Goal: Information Seeking & Learning: Check status

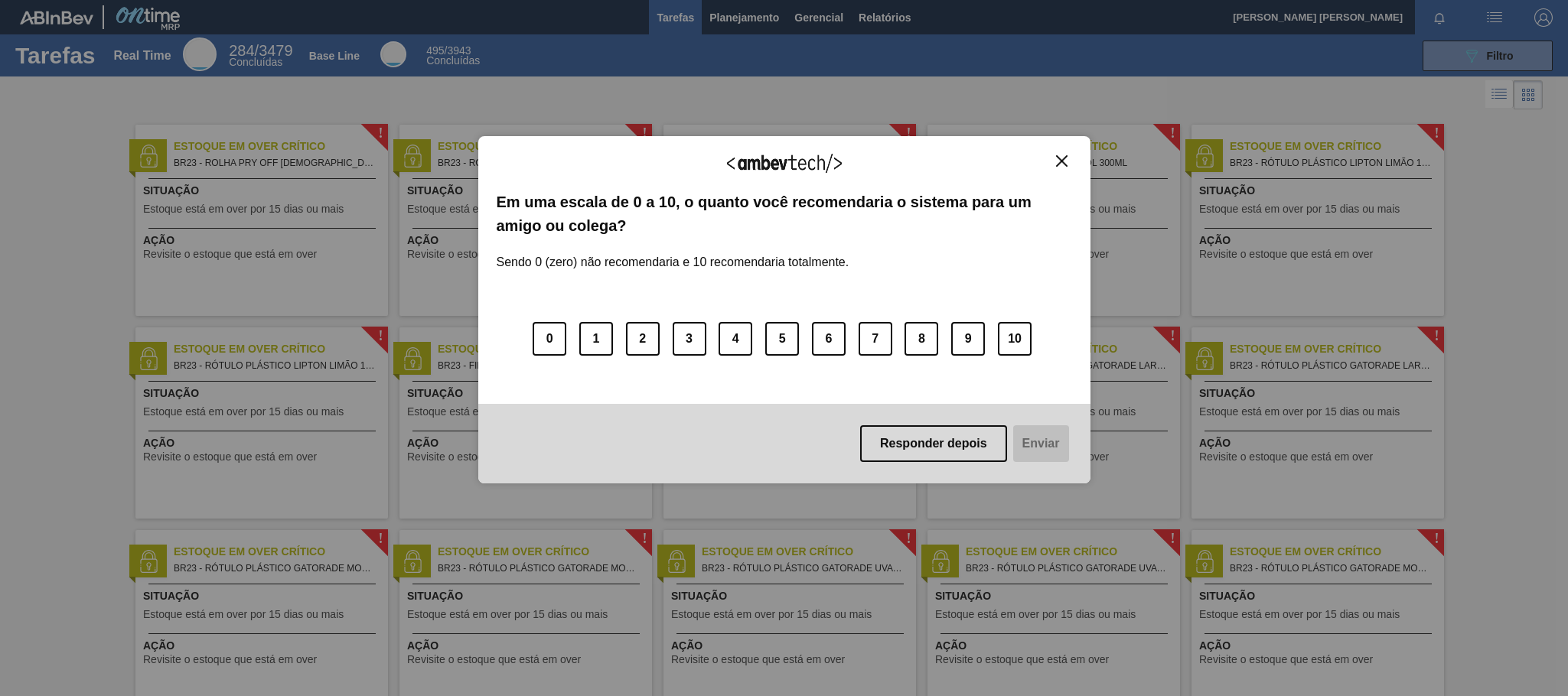
click at [1064, 156] on img "Close" at bounding box center [1062, 161] width 11 height 11
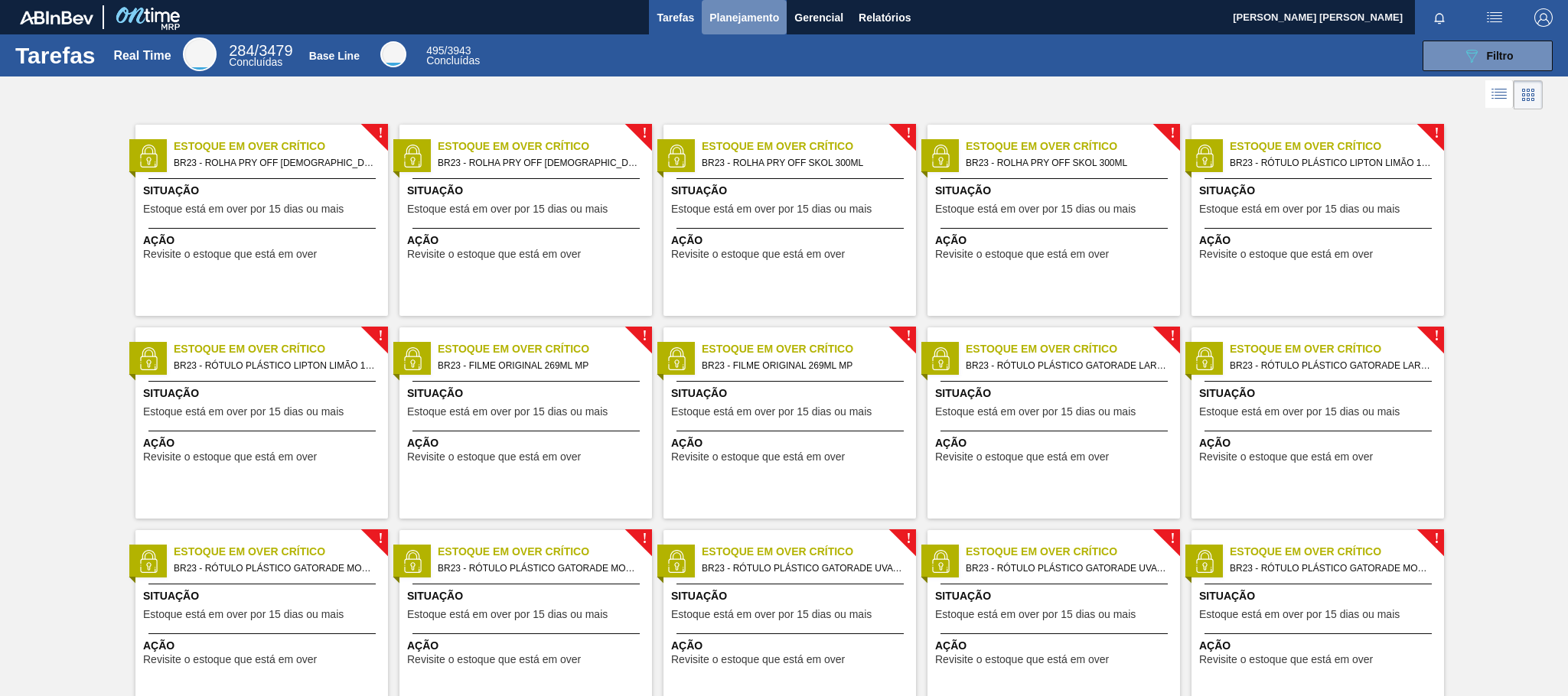
click at [747, 19] on span "Planejamento" at bounding box center [744, 17] width 70 height 18
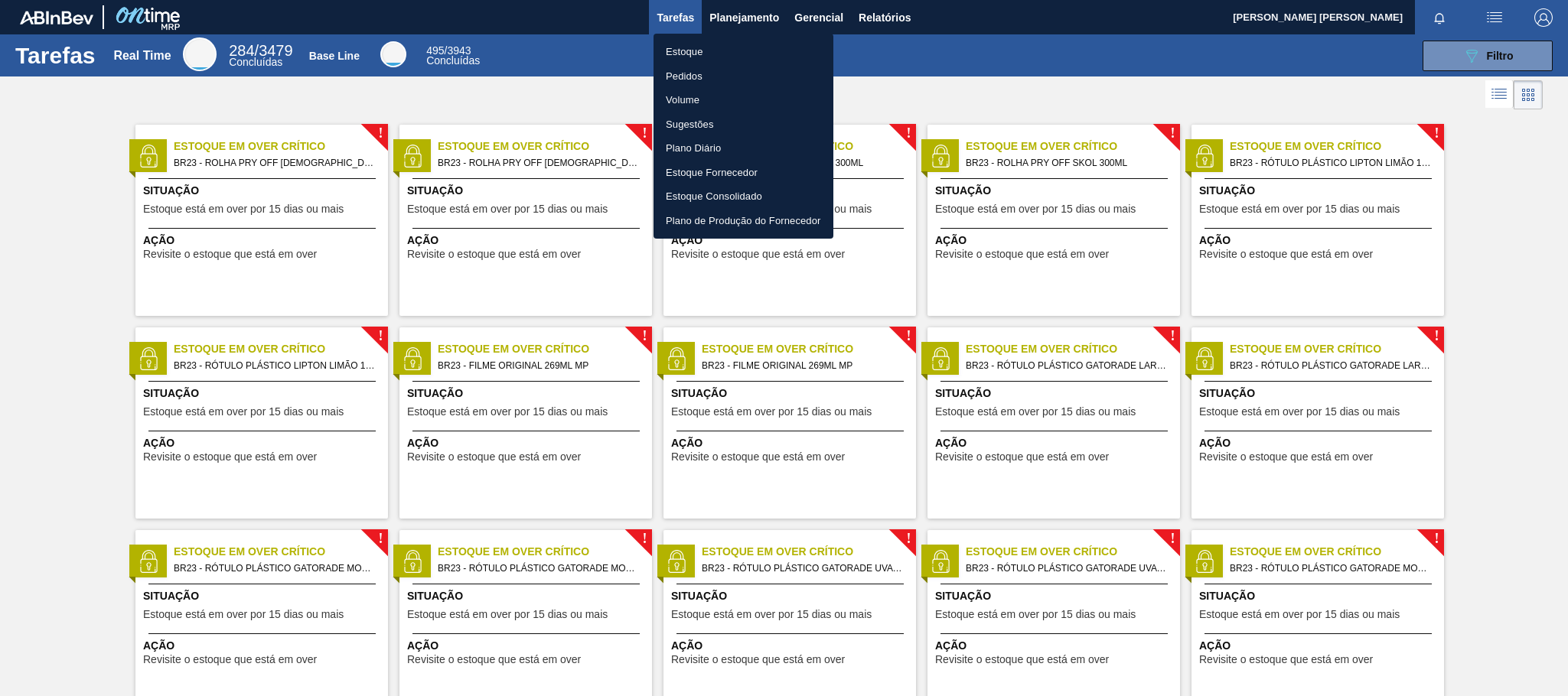
click at [710, 77] on li "Pedidos" at bounding box center [743, 77] width 180 height 25
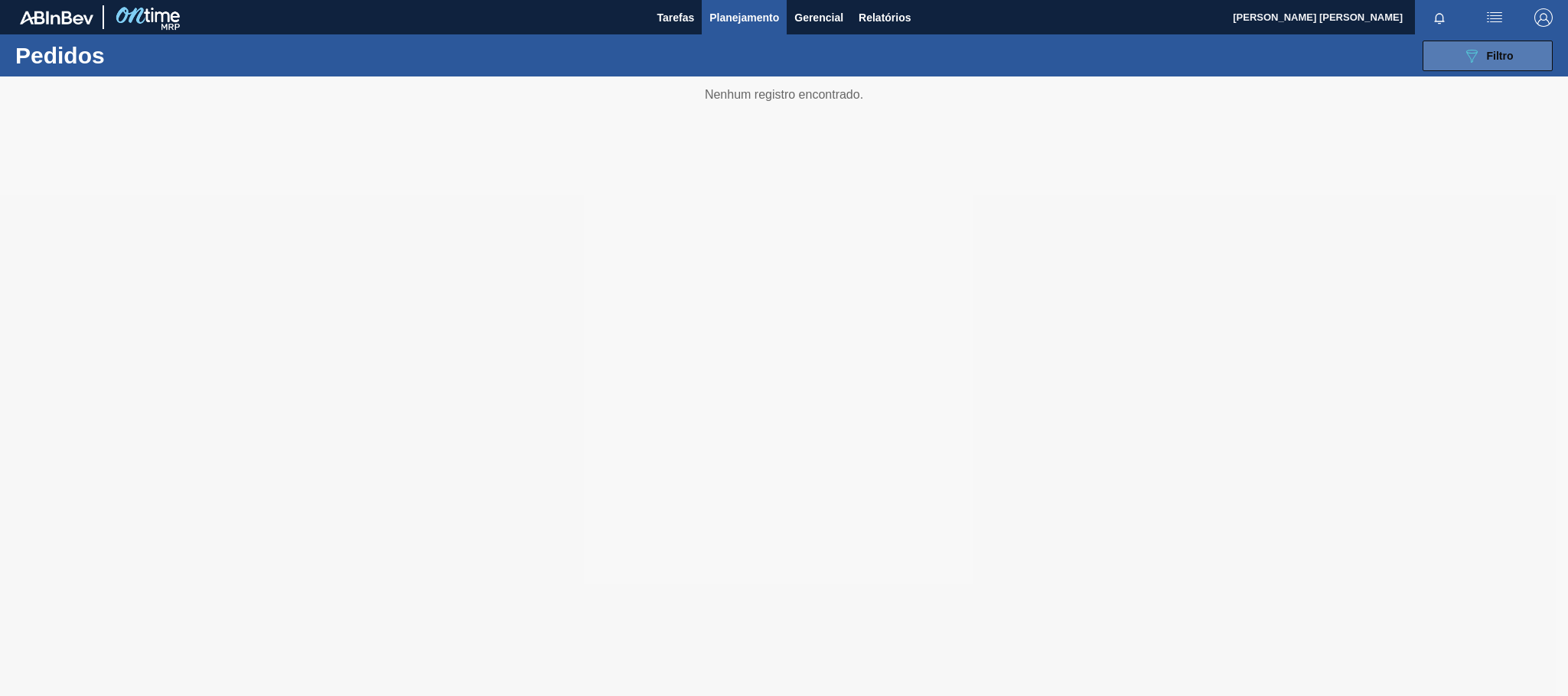
click at [1500, 56] on span "Filtro" at bounding box center [1500, 56] width 27 height 12
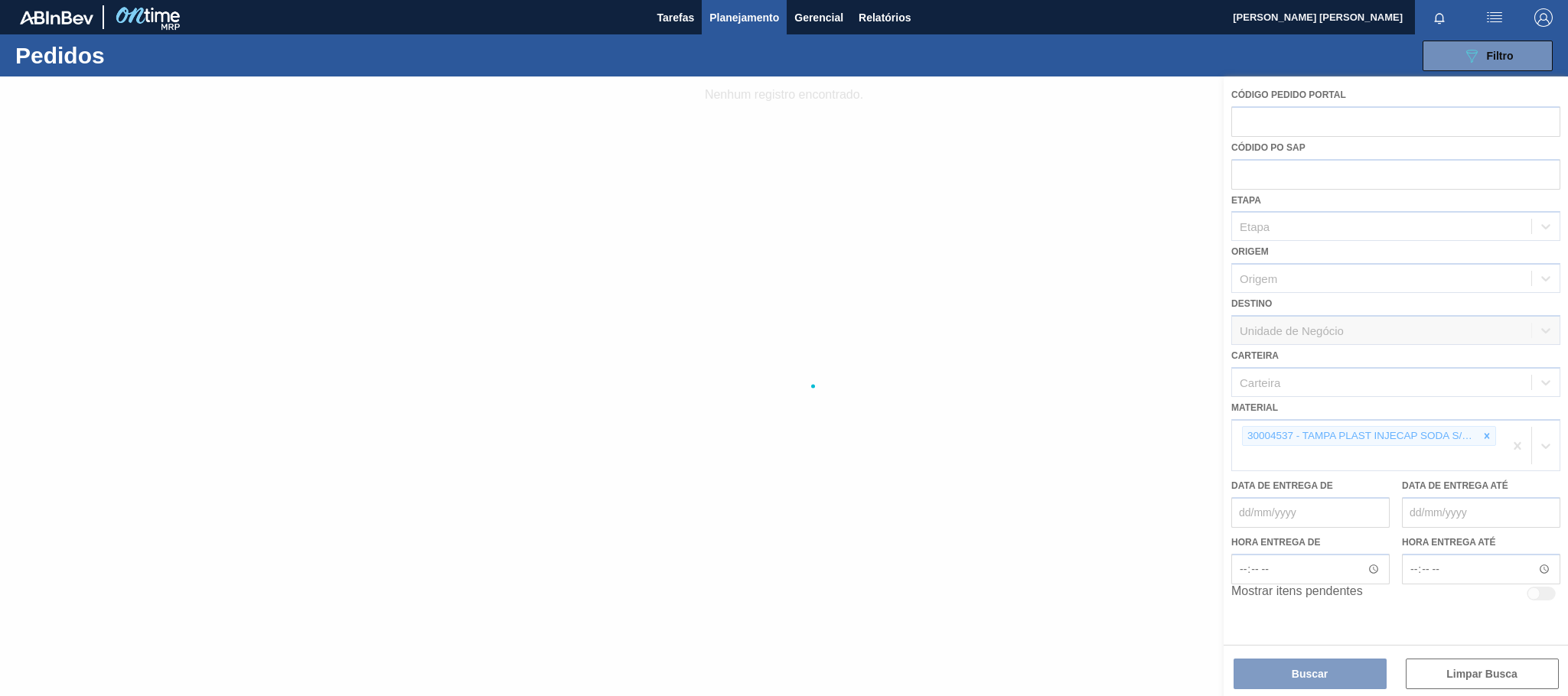
click at [1487, 439] on div at bounding box center [784, 386] width 1568 height 619
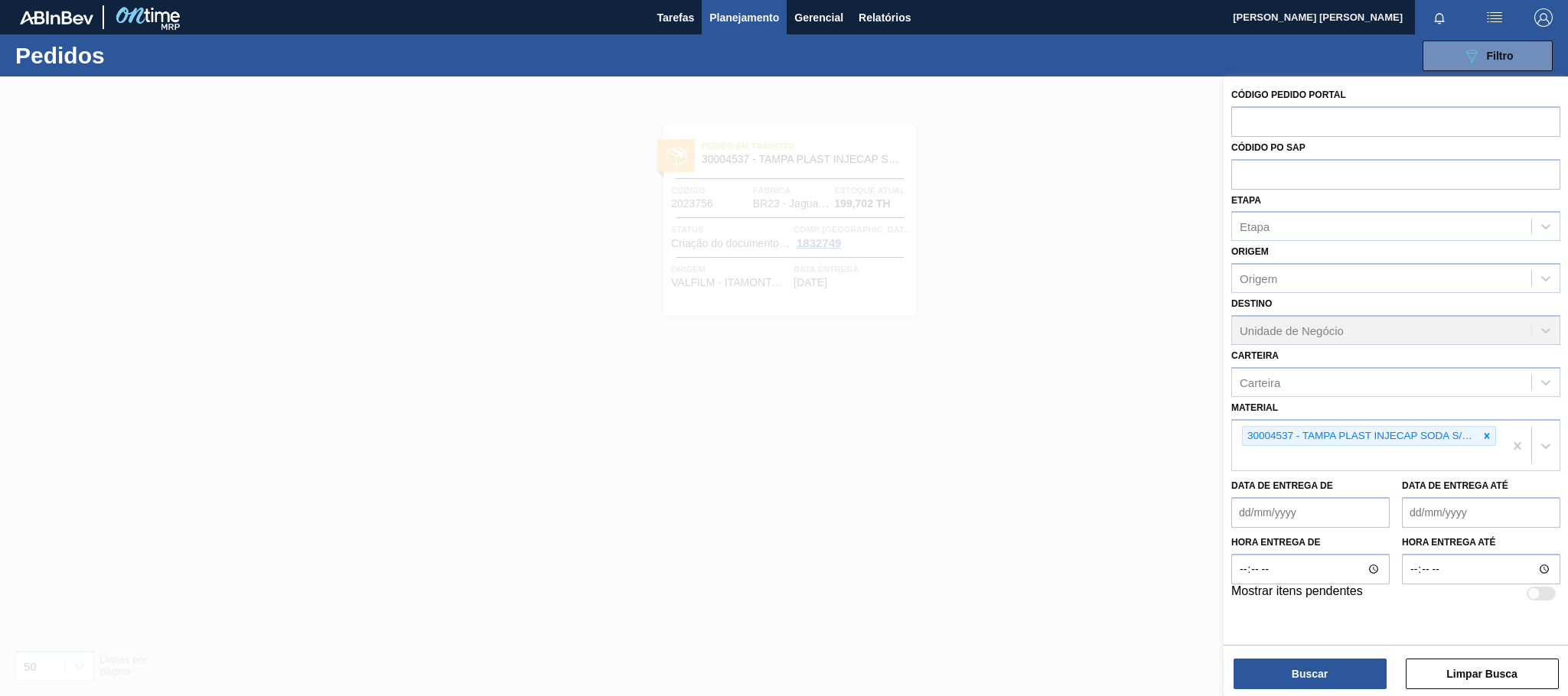
click at [1487, 439] on icon at bounding box center [1487, 436] width 11 height 11
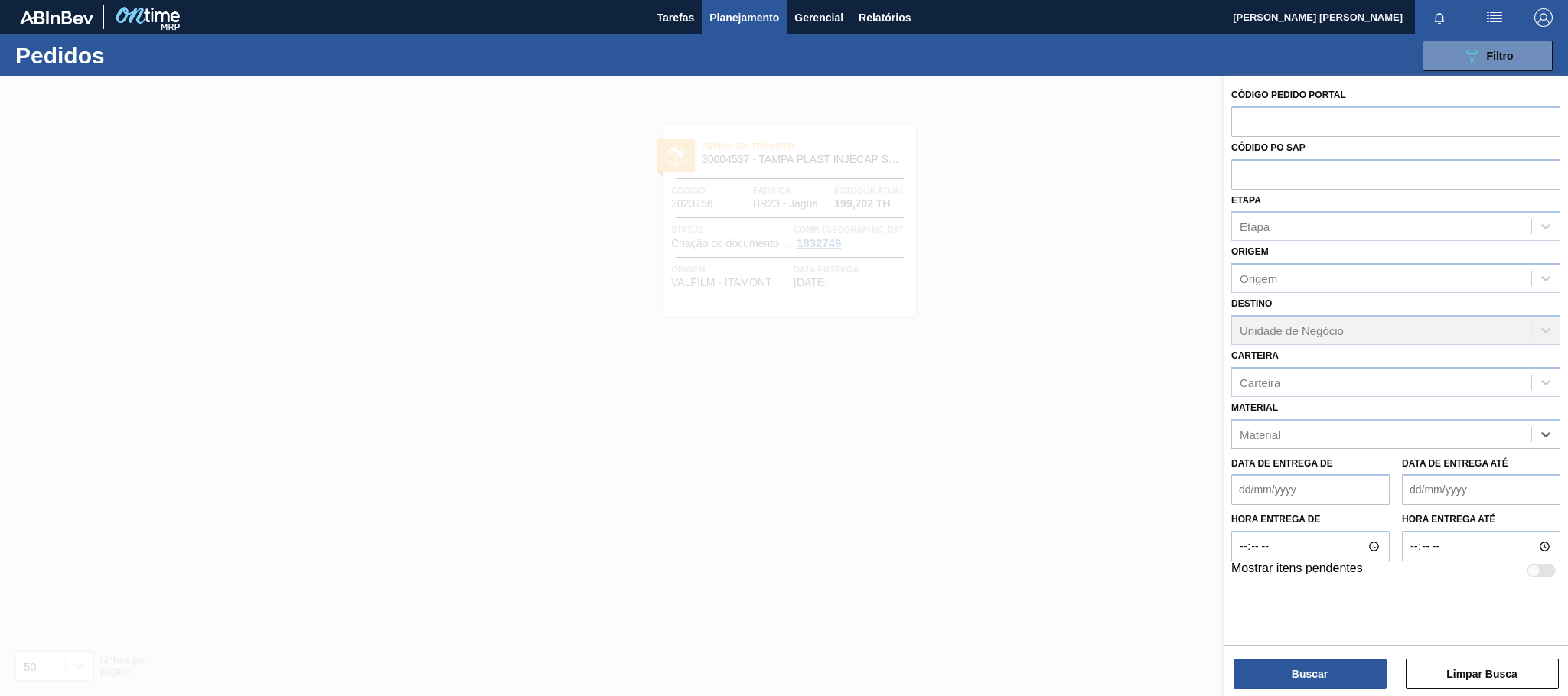
paste input "30031791"
type input "30031791"
click at [1495, 464] on div "30031791 - ROT PLAST 600ML AH SW GCA ZERO SEM CLAIM" at bounding box center [1396, 473] width 330 height 29
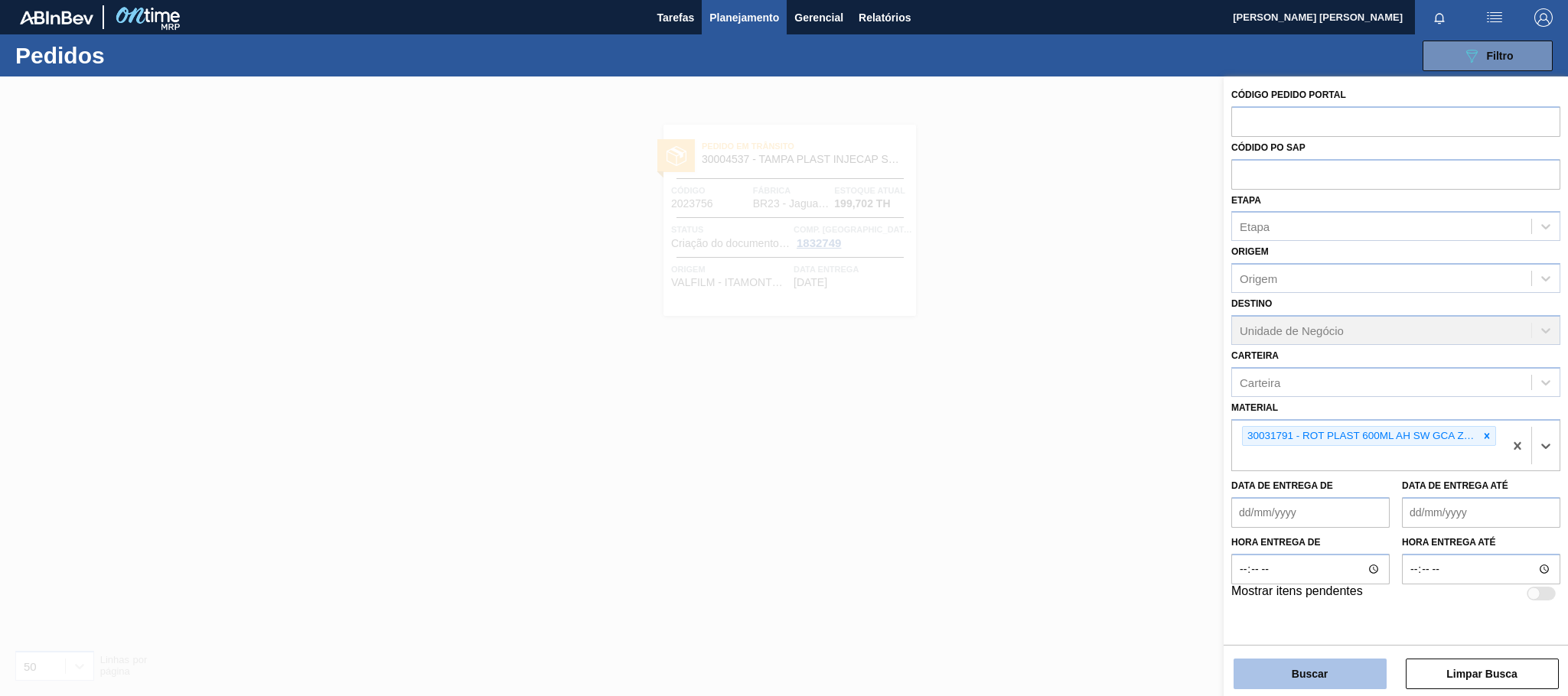
click at [1288, 675] on button "Buscar" at bounding box center [1310, 674] width 153 height 31
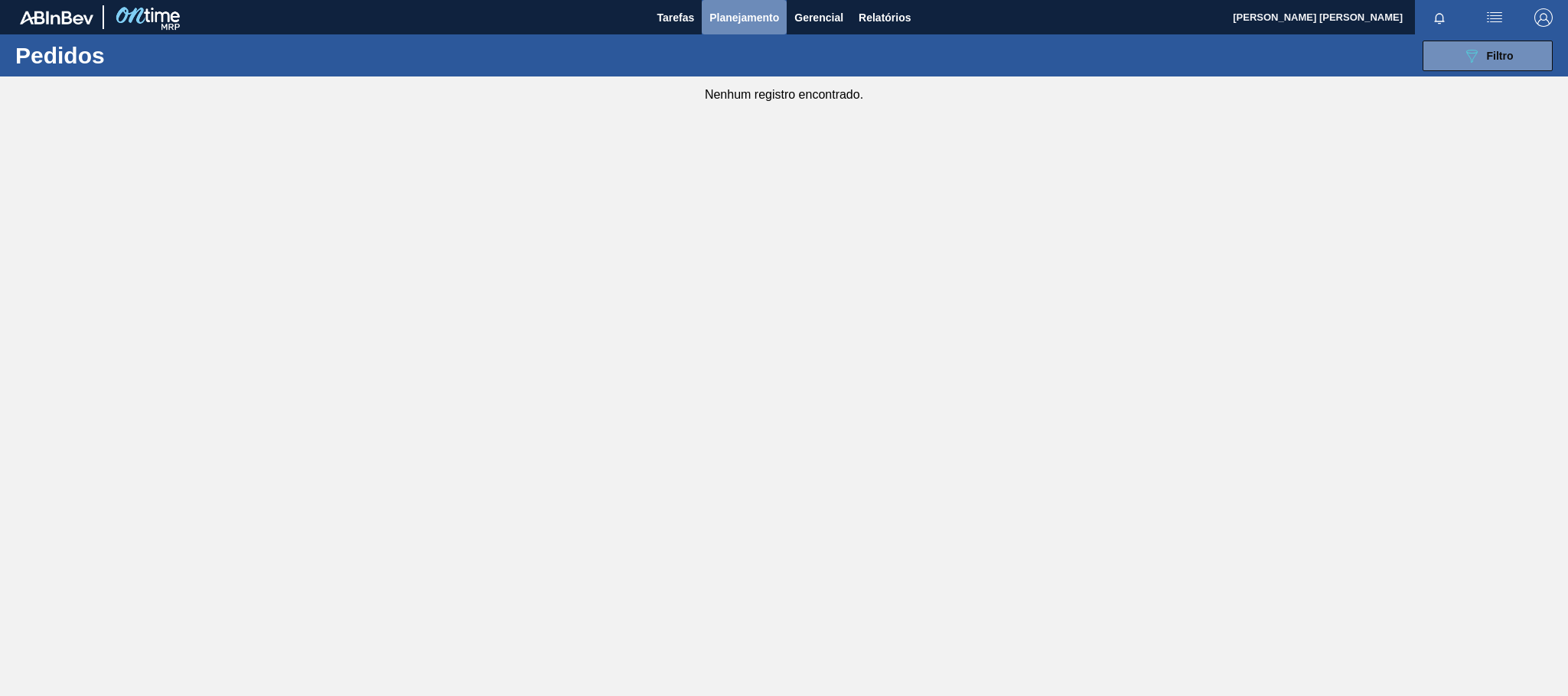
click at [759, 19] on span "Planejamento" at bounding box center [744, 17] width 70 height 18
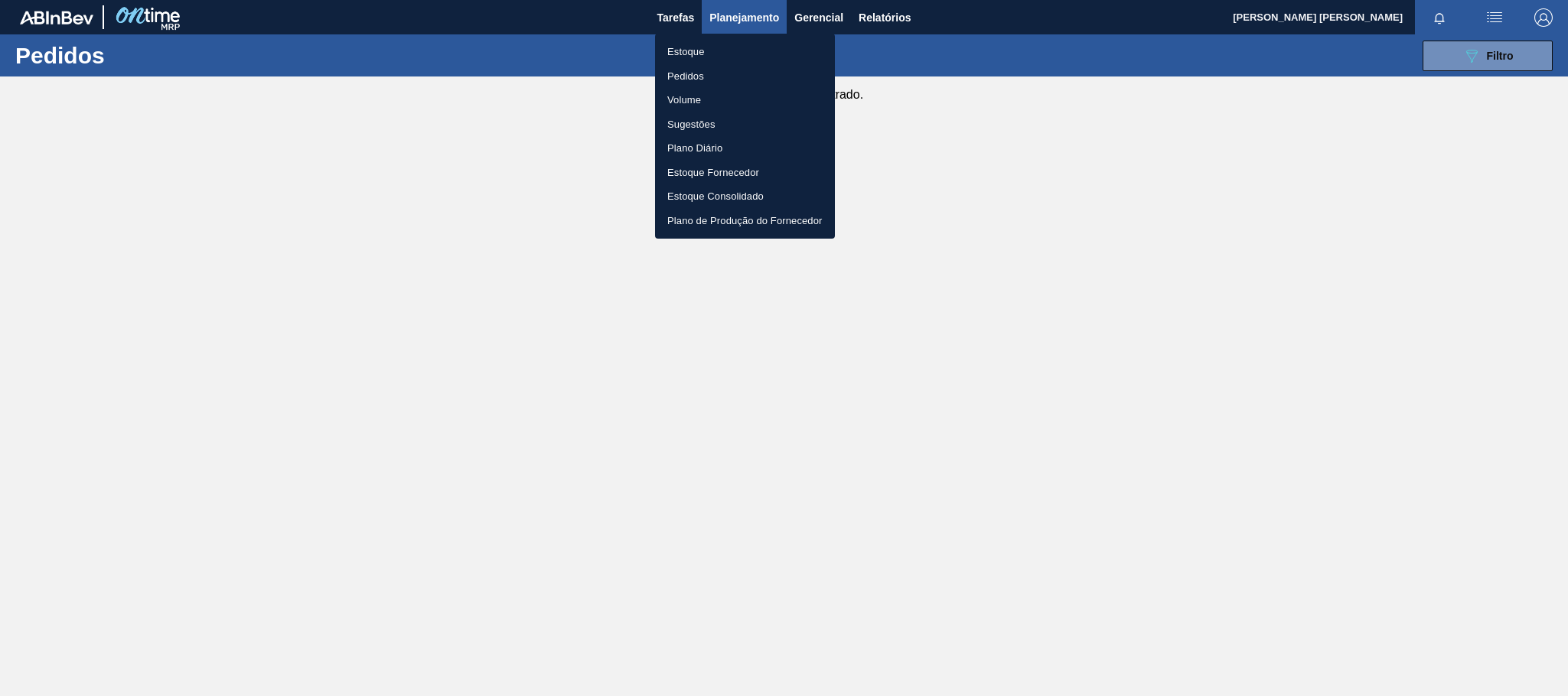
click at [682, 46] on li "Estoque" at bounding box center [745, 53] width 180 height 25
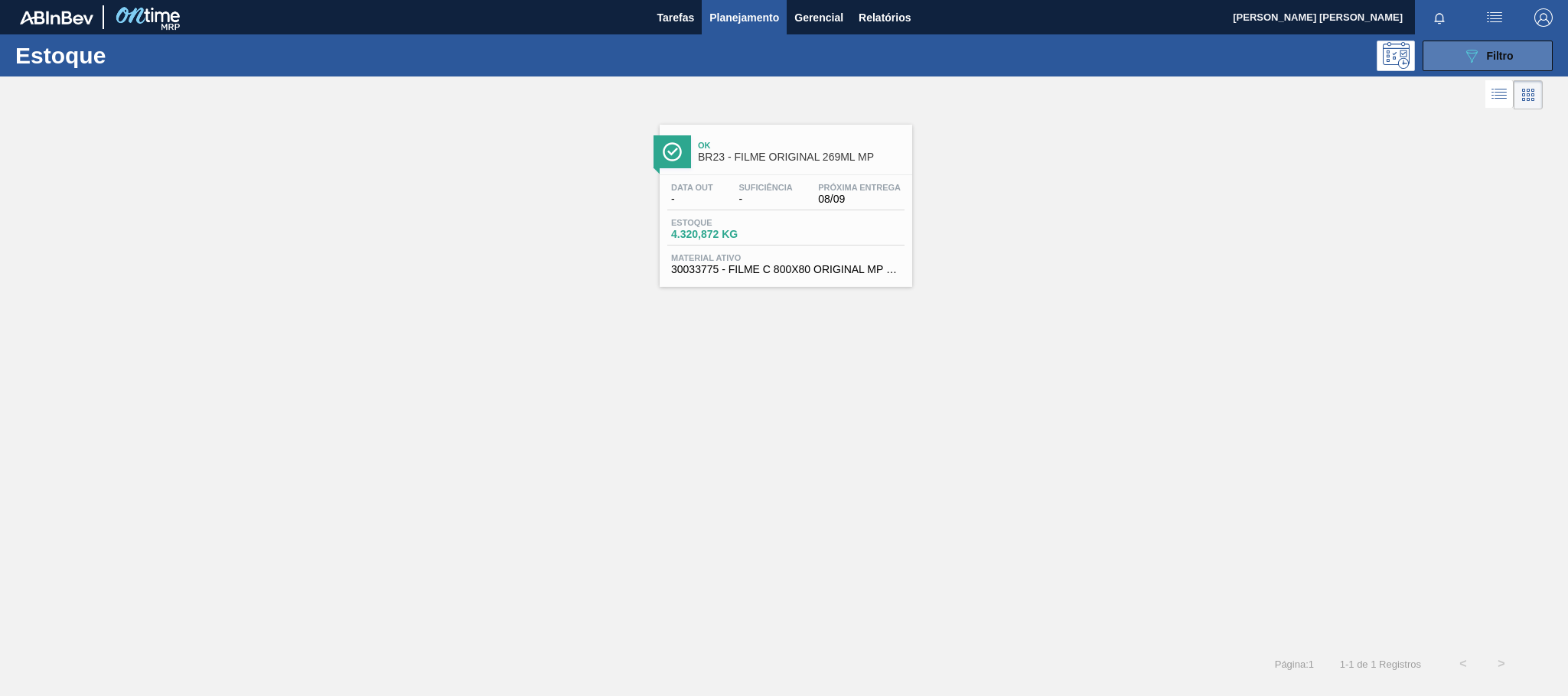
click at [1490, 41] on button "089F7B8B-B2A5-4AFE-B5C0-19BA573D28AC Filtro" at bounding box center [1488, 56] width 130 height 31
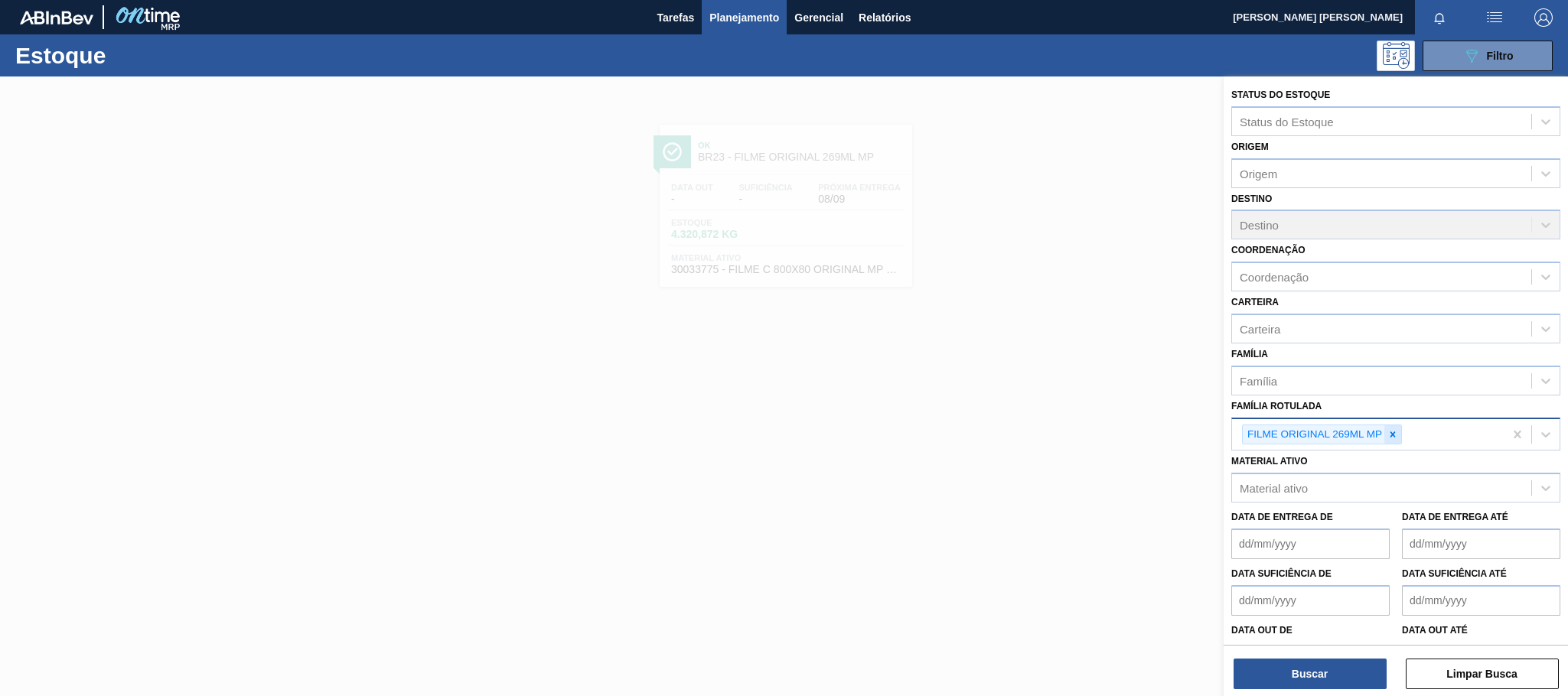
click at [1389, 438] on icon at bounding box center [1392, 434] width 11 height 11
click at [1344, 382] on div "Família" at bounding box center [1381, 380] width 299 height 22
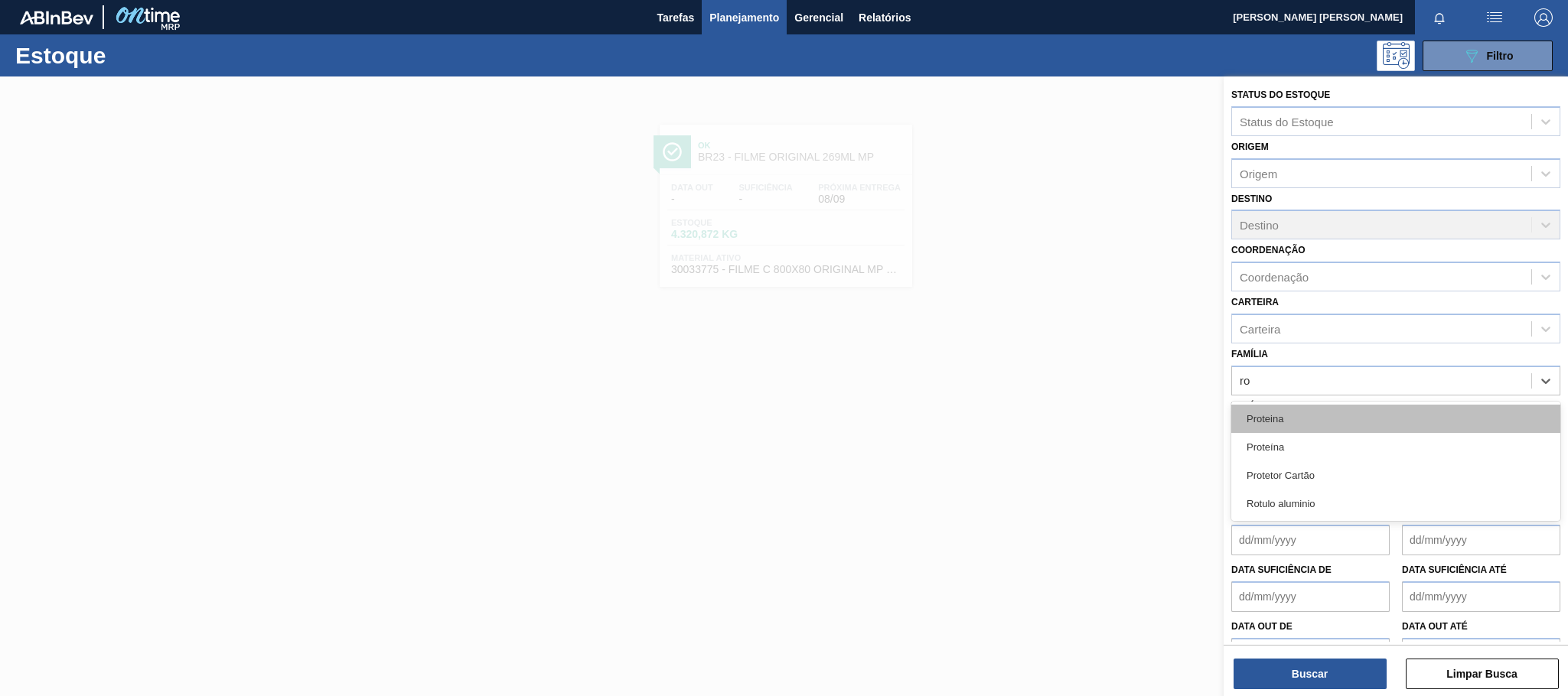
type input "r"
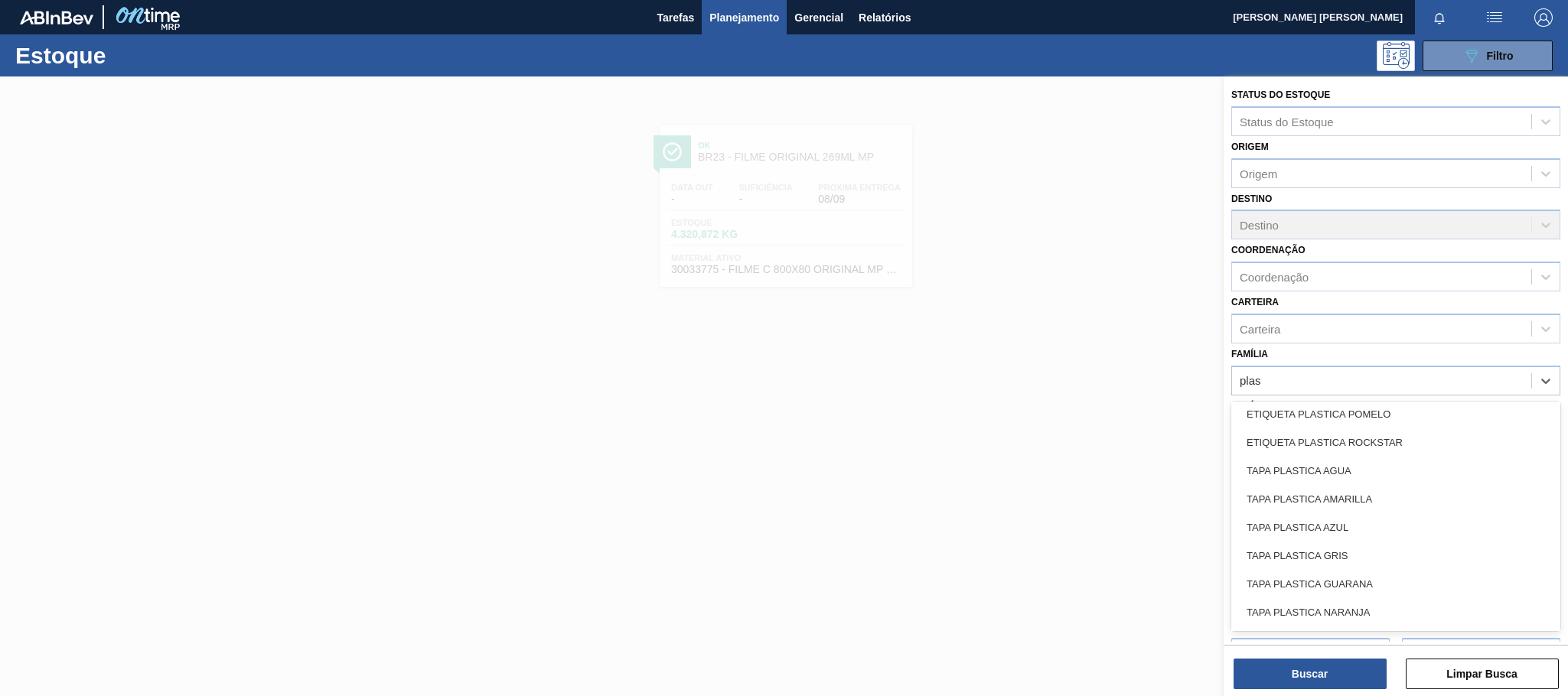
scroll to position [427, 0]
type input "plas"
click at [1290, 329] on div "Carteira" at bounding box center [1381, 328] width 299 height 22
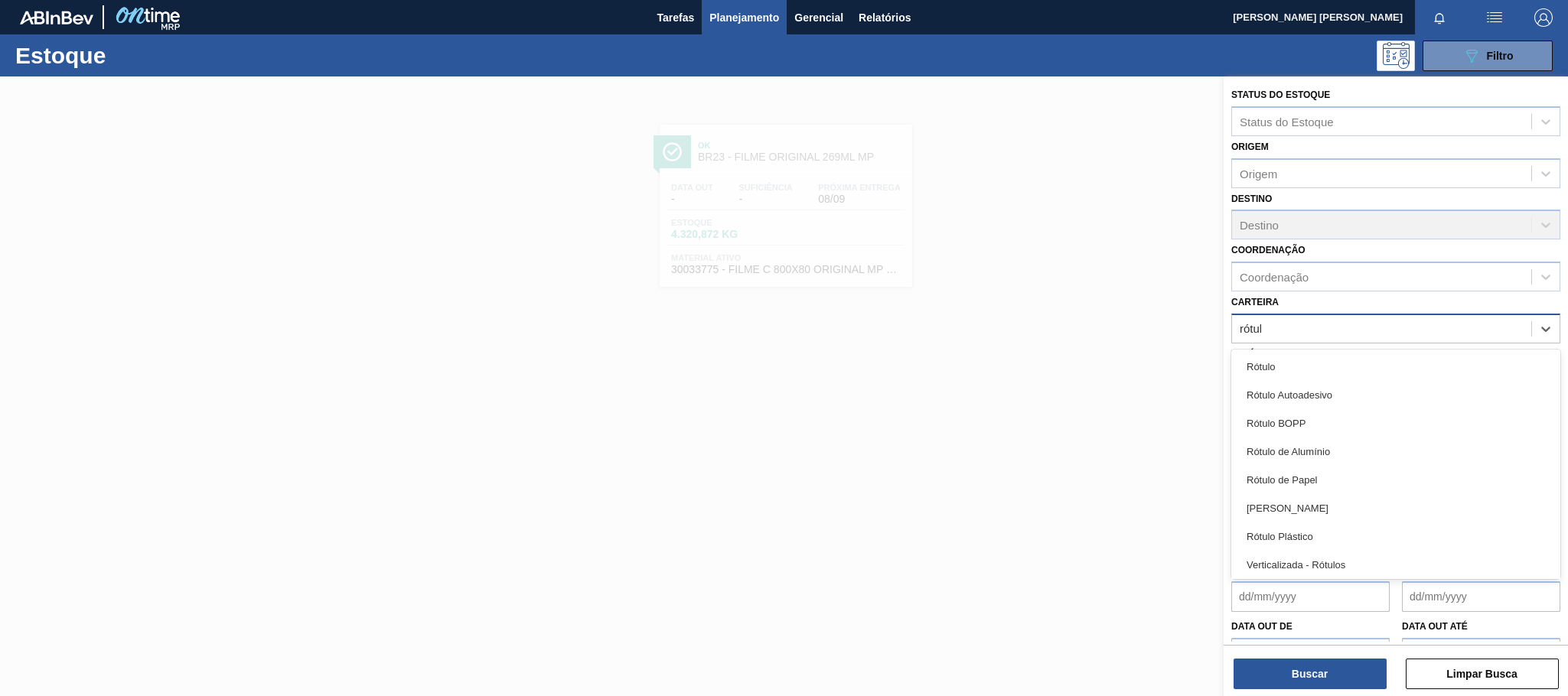
type input "rótulo"
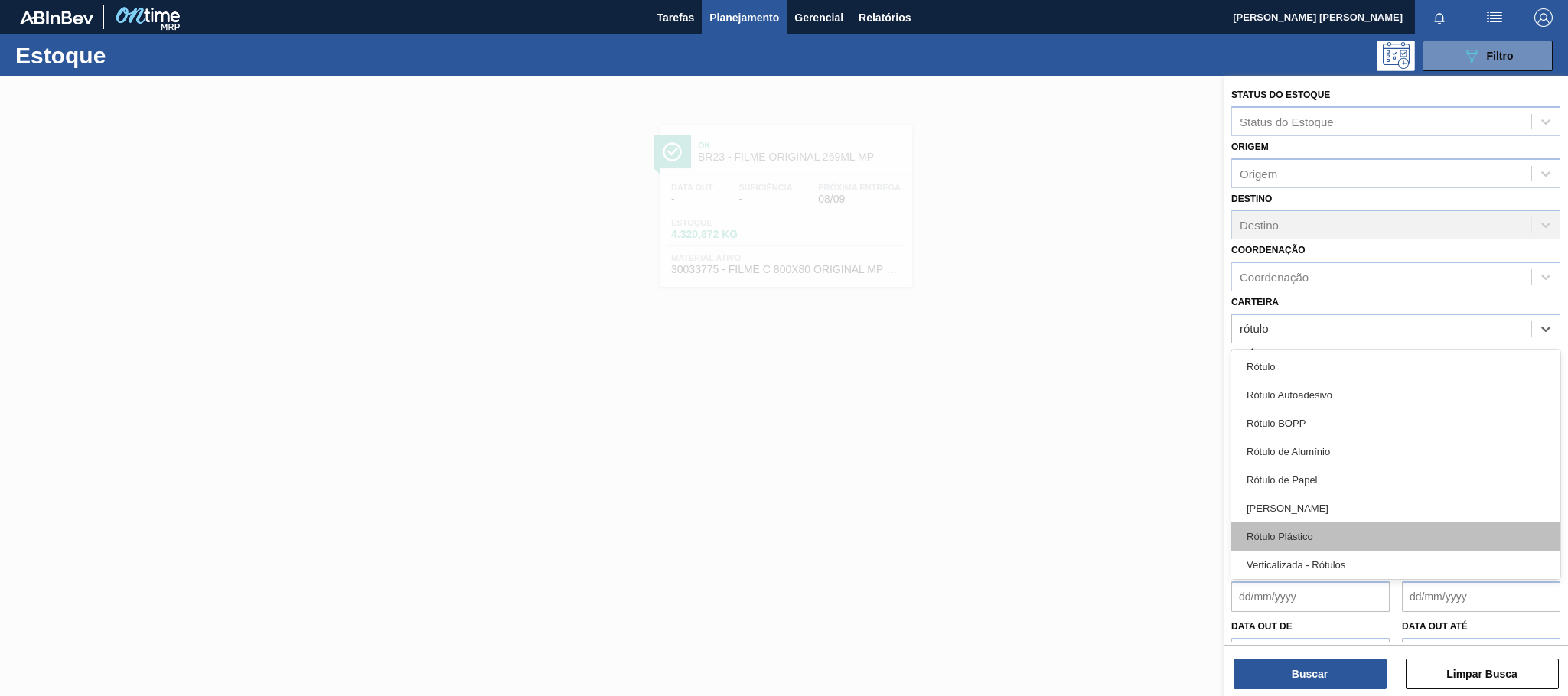
click at [1343, 533] on div "Rótulo Plástico" at bounding box center [1396, 537] width 330 height 29
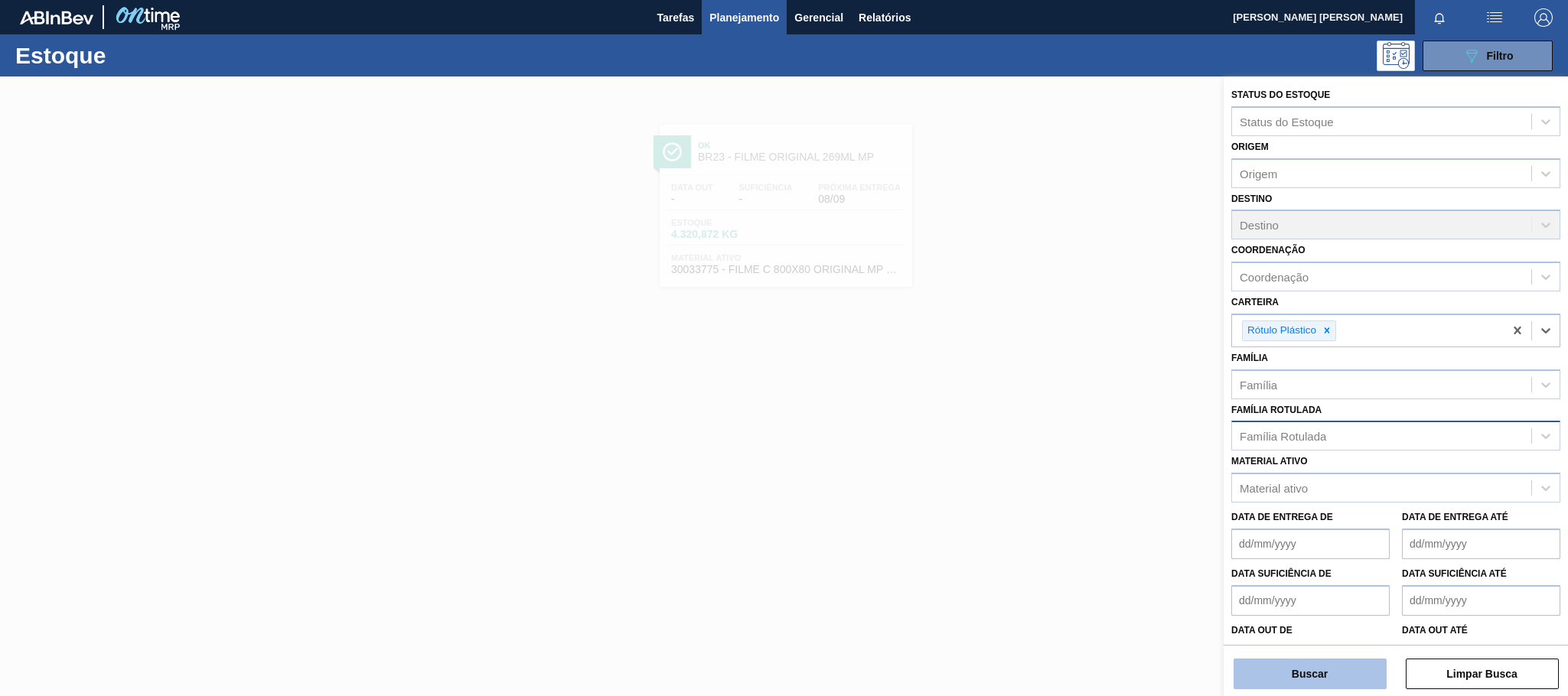
click at [1308, 675] on button "Buscar" at bounding box center [1310, 674] width 153 height 31
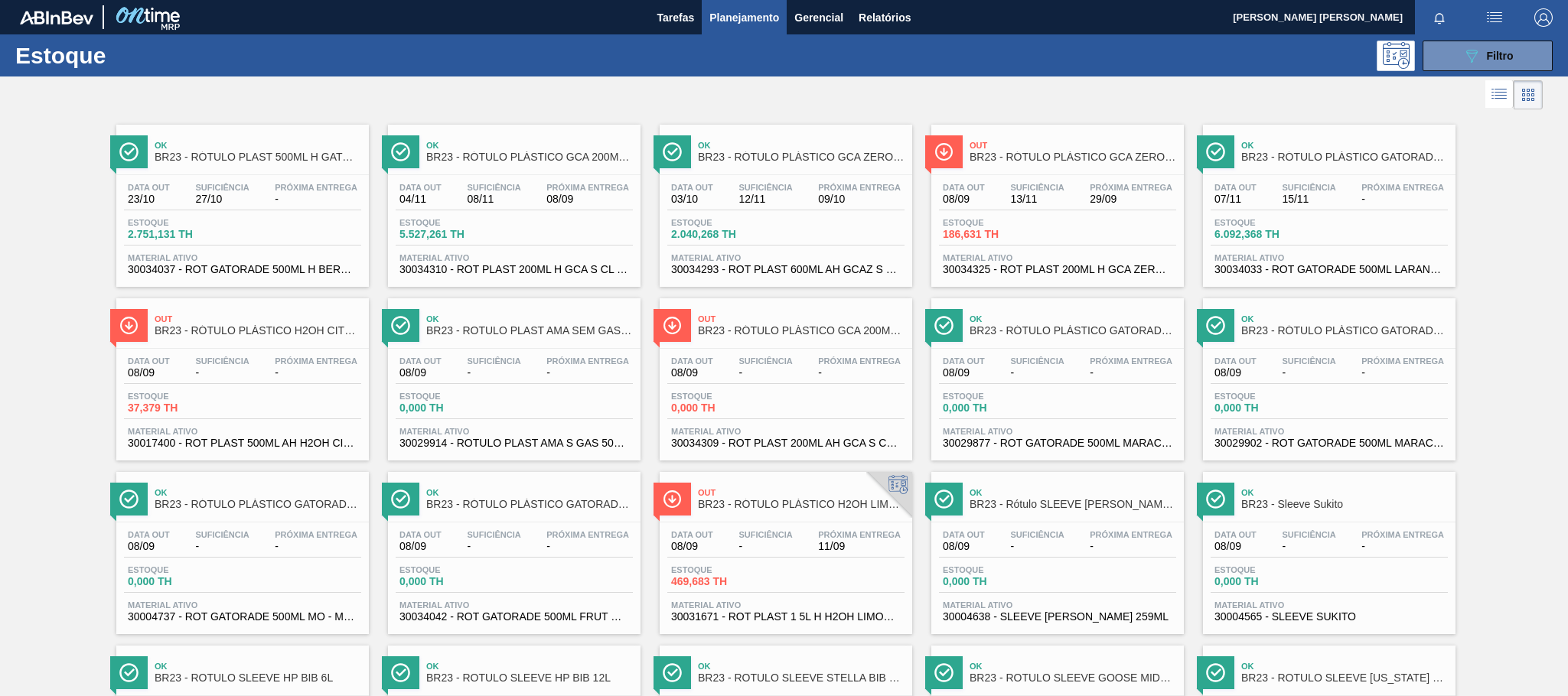
click at [810, 163] on span "BR23 - RÓTULO PLÁSTICO GCA ZERO 600ML AH" at bounding box center [802, 157] width 207 height 11
